Goal: Task Accomplishment & Management: Use online tool/utility

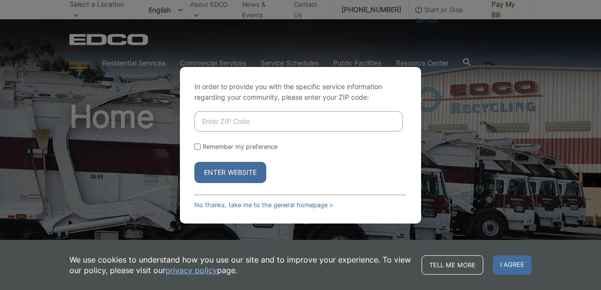
click at [271, 122] on input "Enter ZIP Code" at bounding box center [298, 121] width 208 height 20
type input "91941"
click at [230, 172] on button "Enter Website" at bounding box center [230, 172] width 72 height 21
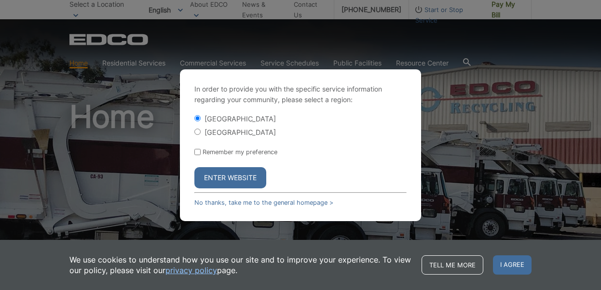
click at [197, 132] on input "[GEOGRAPHIC_DATA]" at bounding box center [197, 132] width 6 height 6
radio input "true"
click at [228, 177] on button "Enter Website" at bounding box center [230, 177] width 72 height 21
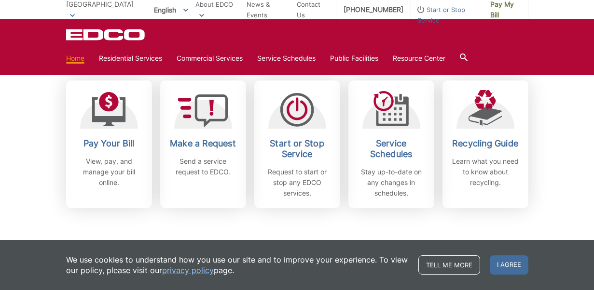
scroll to position [278, 0]
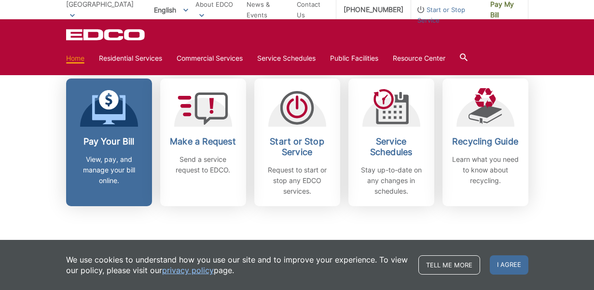
click at [98, 137] on h2 "Pay Your Bill" at bounding box center [108, 141] width 71 height 11
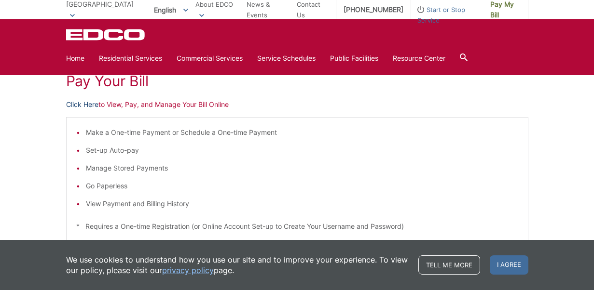
scroll to position [143, 0]
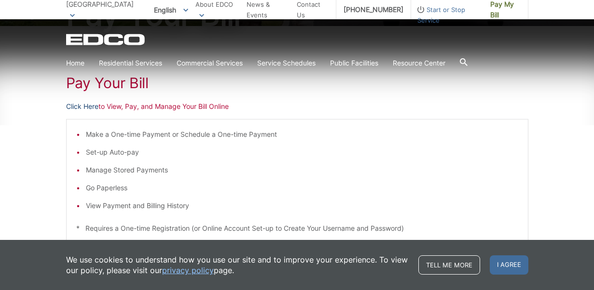
click at [86, 104] on link "Click Here" at bounding box center [82, 106] width 32 height 11
